Goal: Task Accomplishment & Management: Manage account settings

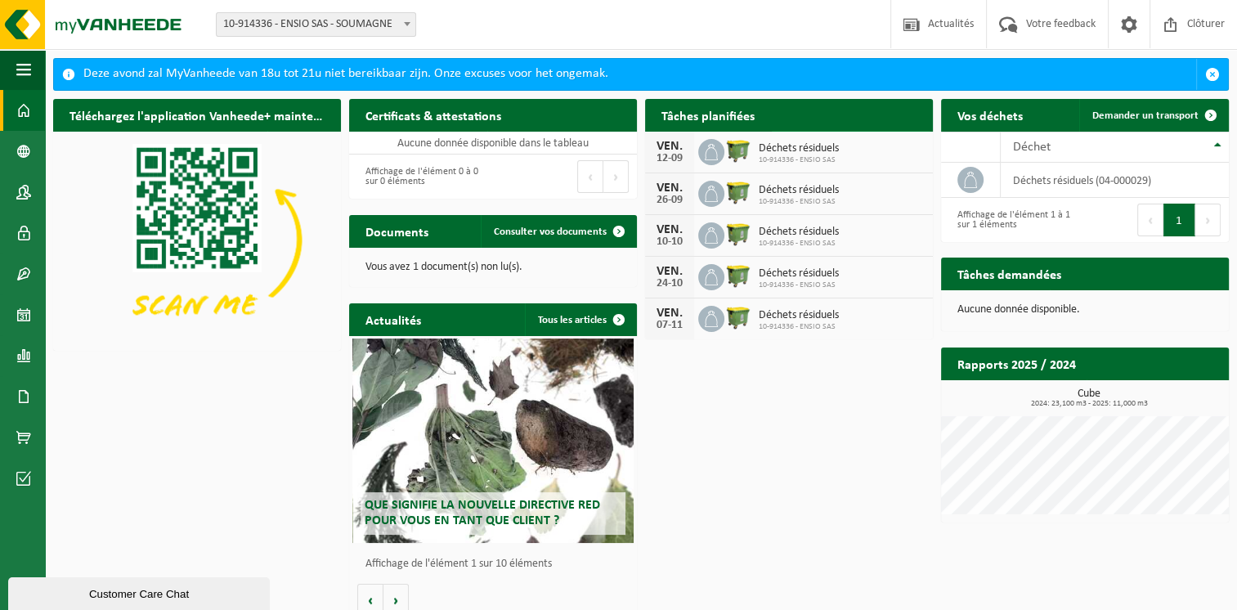
click at [854, 142] on span "Consulter votre calendrier" at bounding box center [844, 147] width 118 height 11
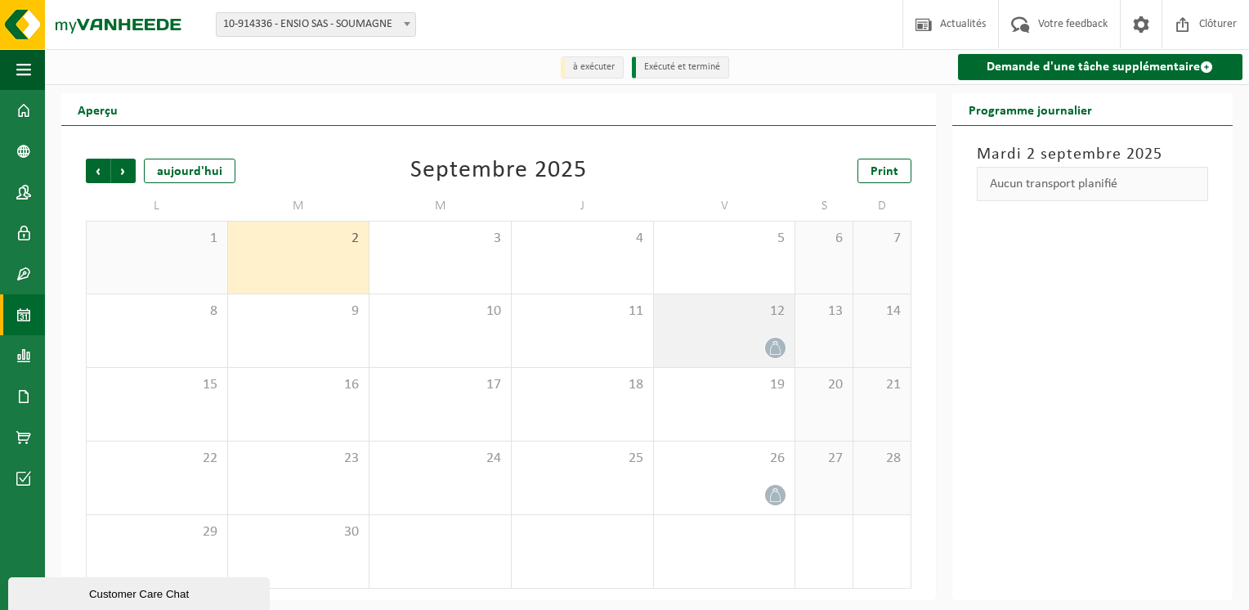
click at [775, 354] on icon at bounding box center [775, 348] width 14 height 14
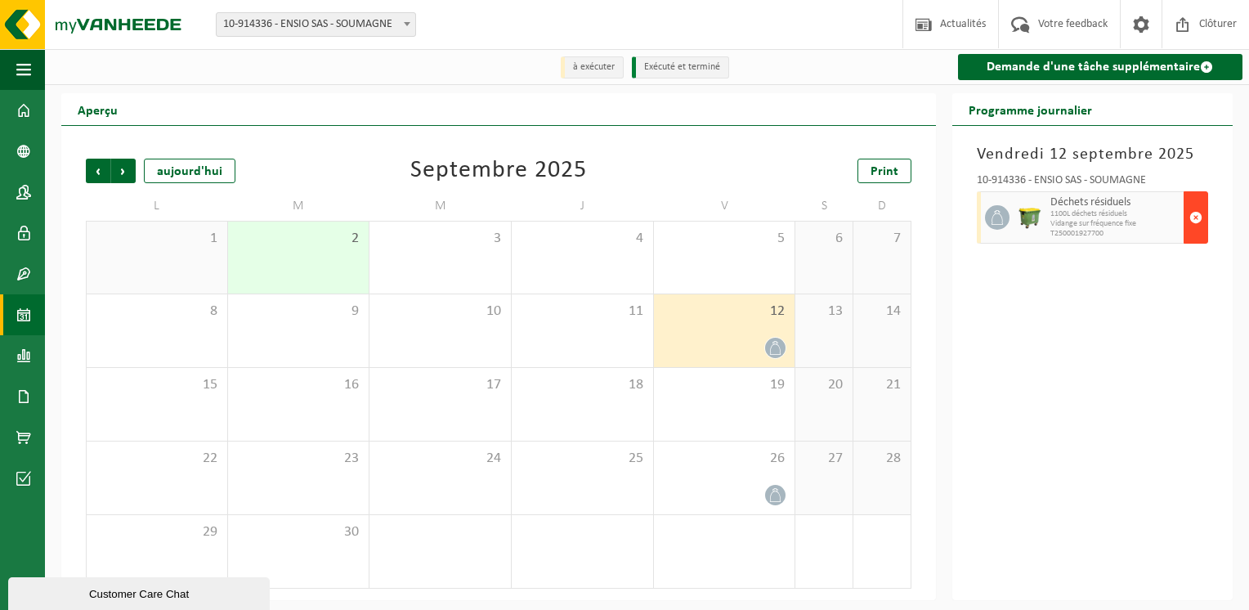
click at [1196, 221] on span "button" at bounding box center [1195, 217] width 13 height 33
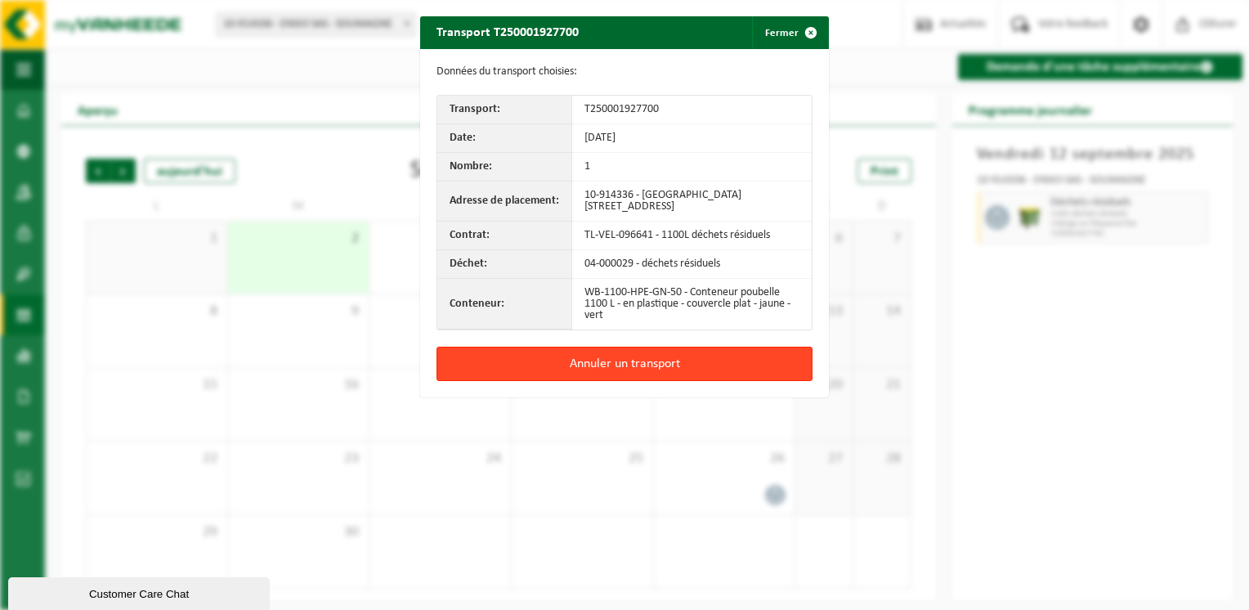
click at [616, 363] on button "Annuler un transport" at bounding box center [624, 364] width 376 height 34
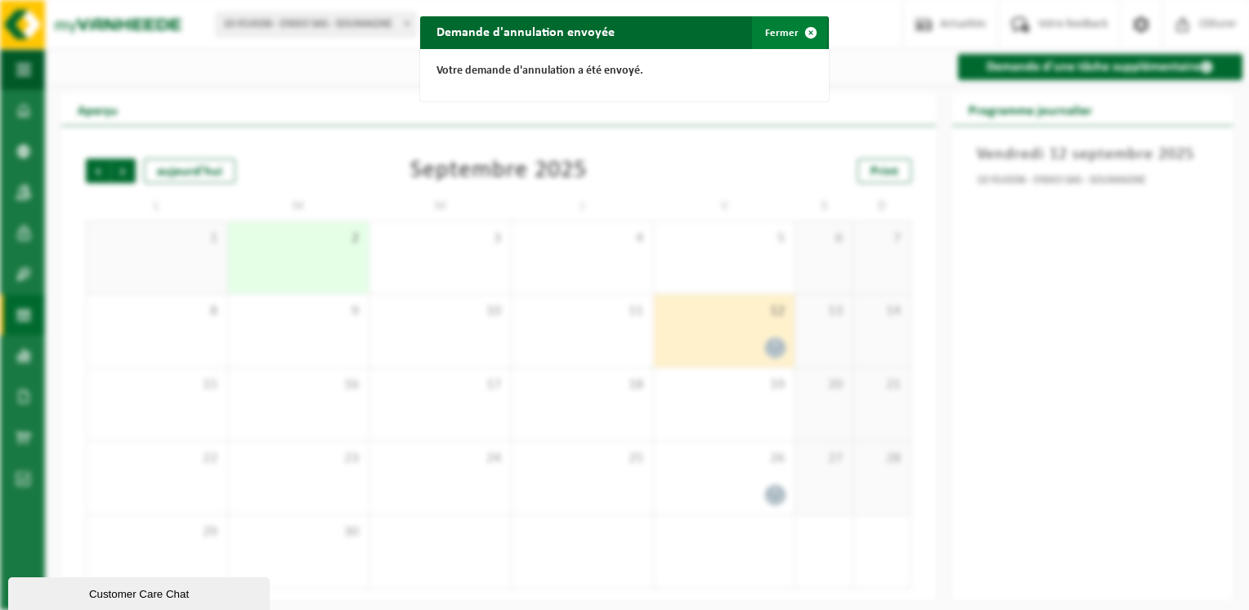
click at [774, 34] on button "Fermer" at bounding box center [789, 32] width 75 height 33
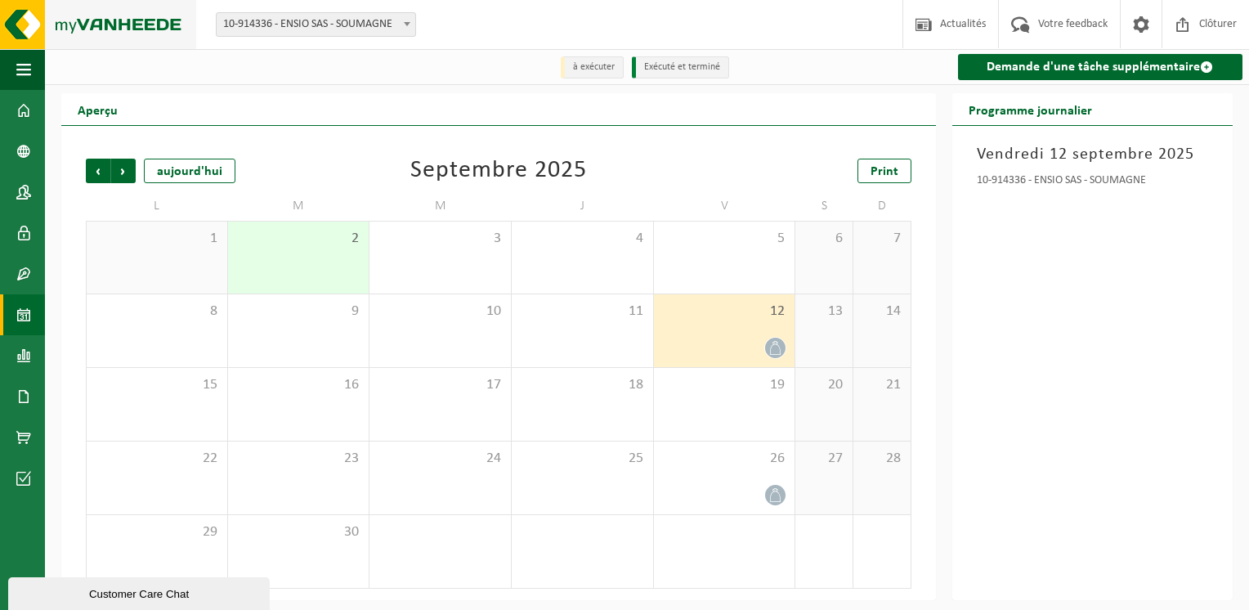
click at [150, 23] on img at bounding box center [98, 24] width 196 height 49
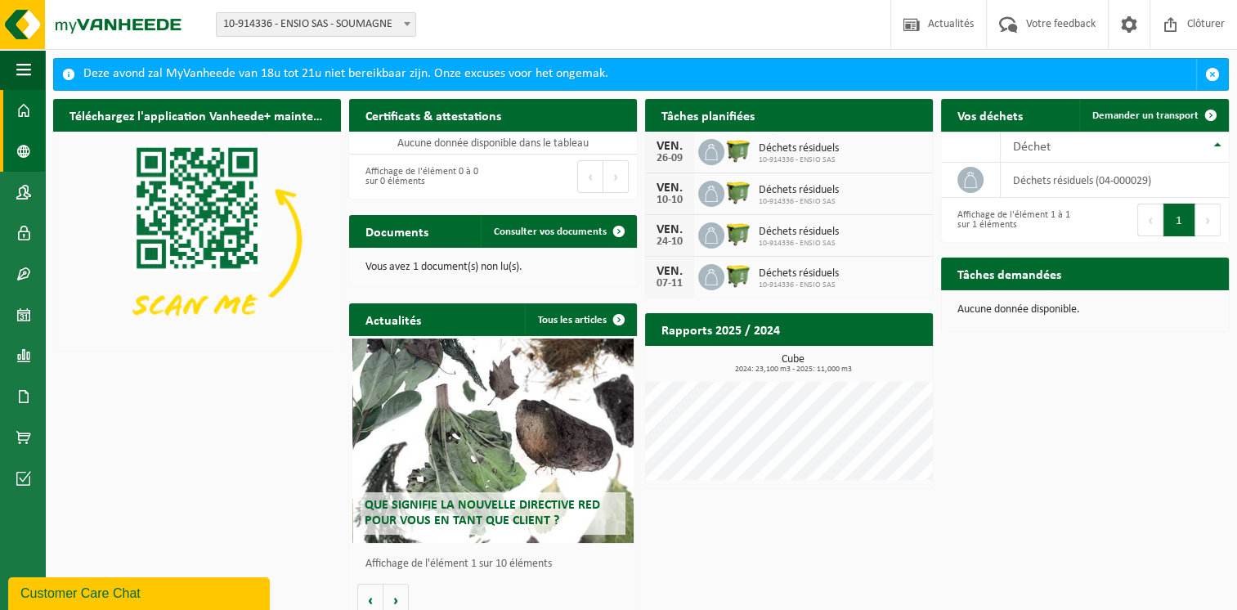
click at [32, 154] on link "Données de l'entrepr..." at bounding box center [22, 151] width 45 height 41
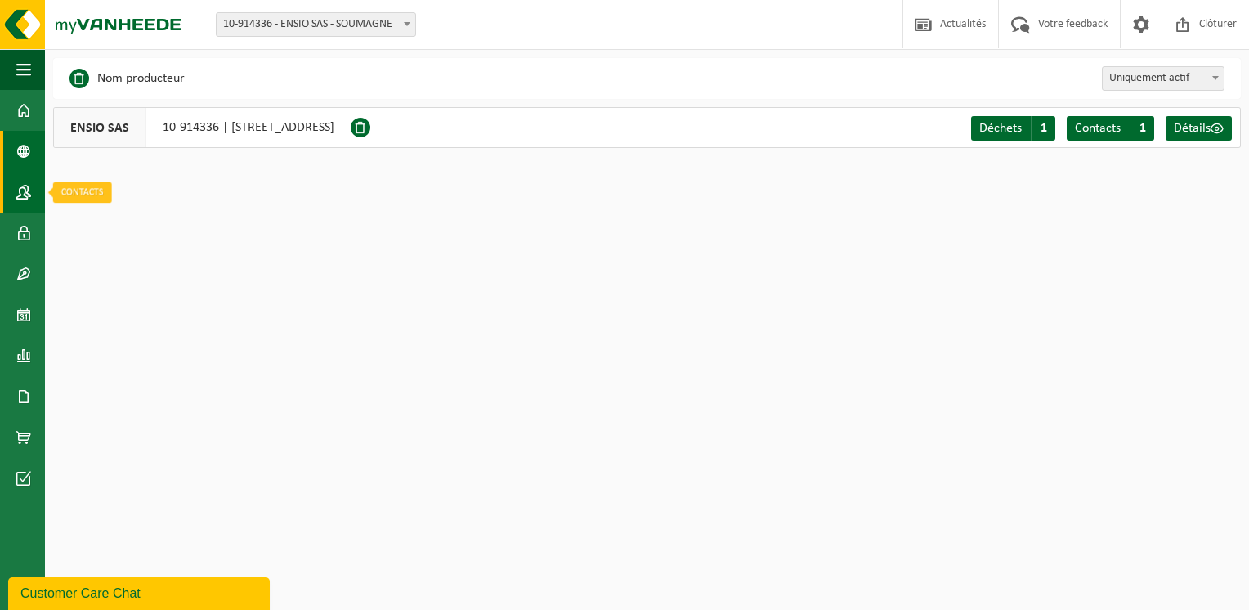
click at [17, 195] on span at bounding box center [23, 192] width 15 height 41
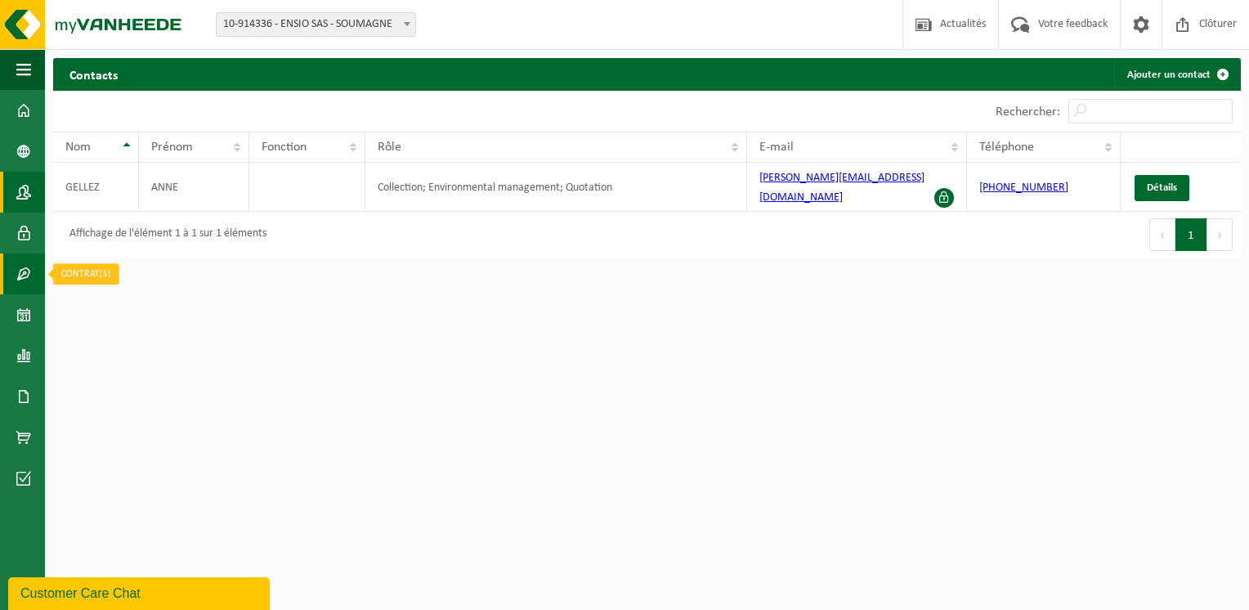
click at [33, 273] on link "Contrat(s)" at bounding box center [22, 273] width 45 height 41
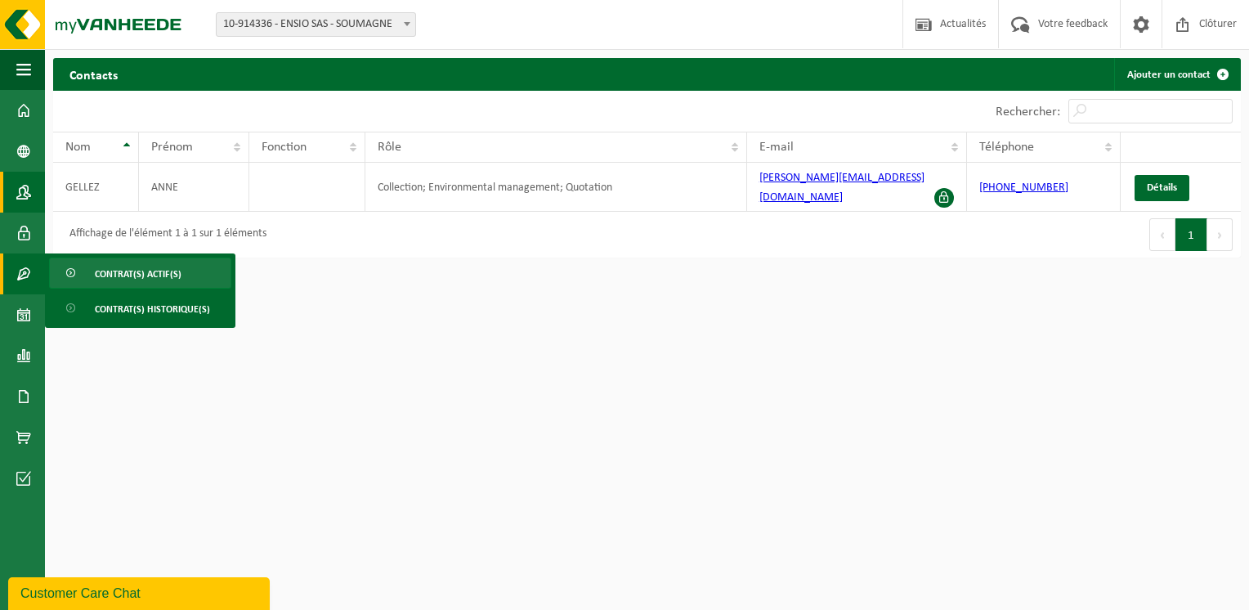
click at [151, 273] on span "Contrat(s) actif(s)" at bounding box center [138, 273] width 87 height 31
